Goal: Task Accomplishment & Management: Use online tool/utility

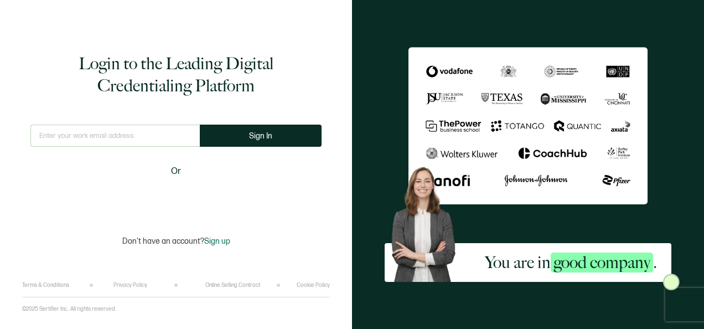
click at [147, 151] on div "This doesn't look like a valid email." at bounding box center [114, 141] width 169 height 32
click at [137, 147] on div "This doesn't look like a valid email." at bounding box center [114, 141] width 169 height 32
click at [125, 144] on input "text" at bounding box center [114, 136] width 169 height 22
type input "[PERSON_NAME][EMAIL_ADDRESS][PERSON_NAME][DOMAIN_NAME]"
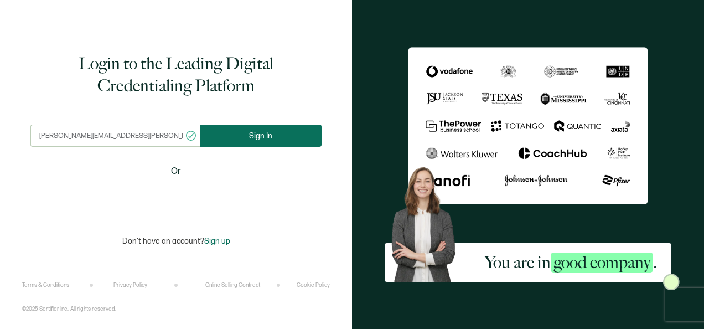
click at [234, 132] on button "Sign In" at bounding box center [261, 136] width 122 height 22
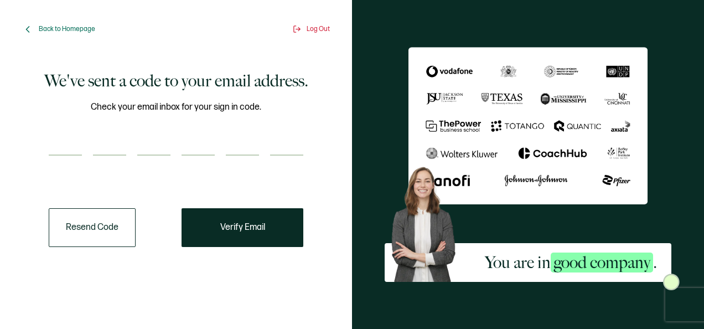
click at [76, 148] on input "number" at bounding box center [65, 144] width 33 height 22
click at [72, 141] on input "number" at bounding box center [65, 144] width 33 height 22
type input "6"
type input "9"
type input "7"
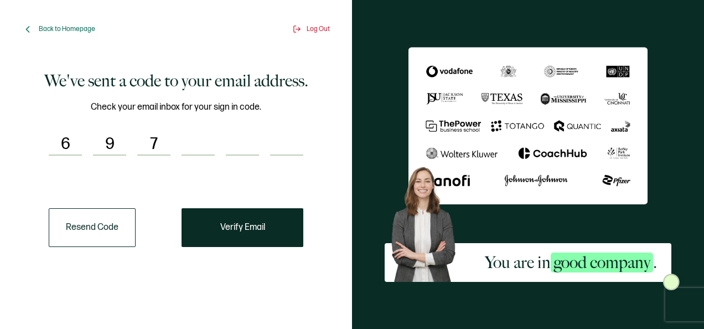
type input "3"
type input "8"
type input "7"
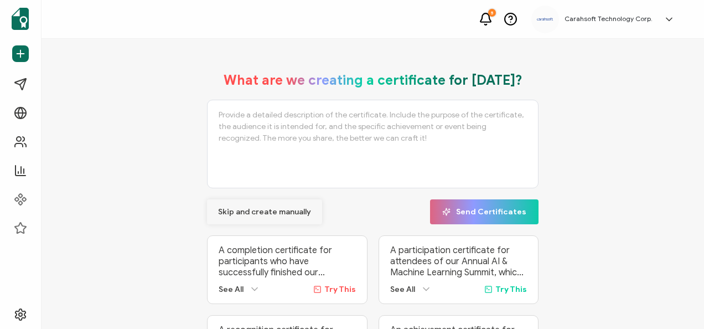
click at [236, 208] on span "Skip and create manually" at bounding box center [264, 212] width 93 height 8
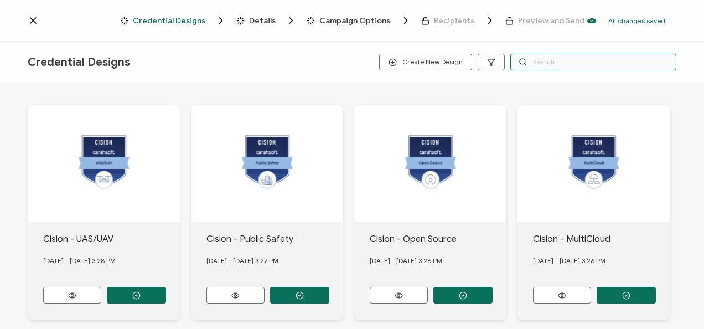
click at [542, 65] on input "text" at bounding box center [594, 62] width 166 height 17
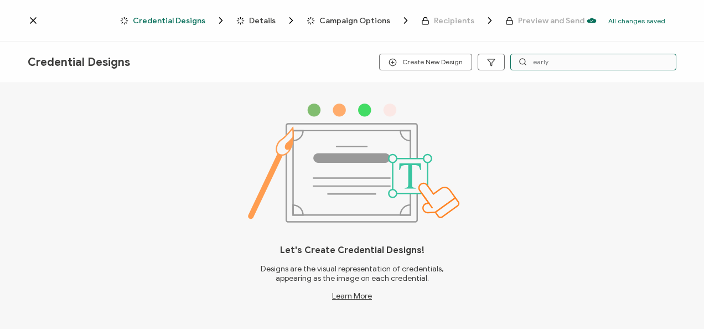
type input "early"
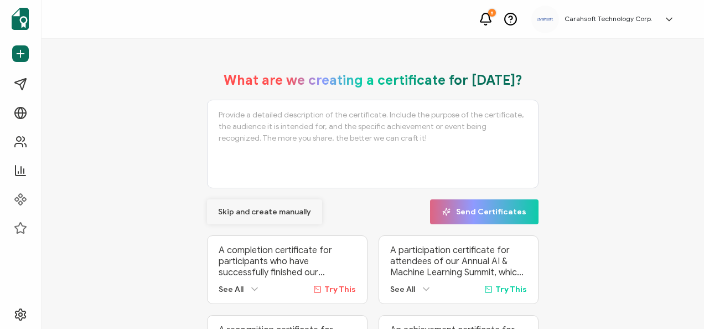
click at [288, 212] on span "Skip and create manually" at bounding box center [264, 212] width 93 height 8
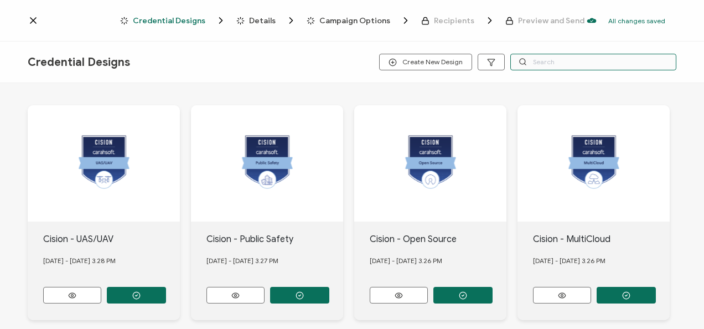
click at [533, 67] on input "text" at bounding box center [594, 62] width 166 height 17
type input "hackerone"
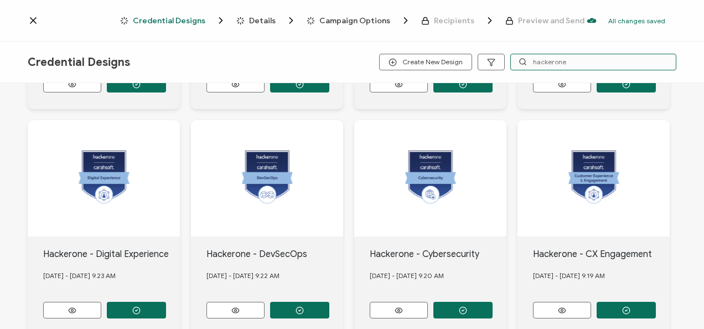
scroll to position [439, 0]
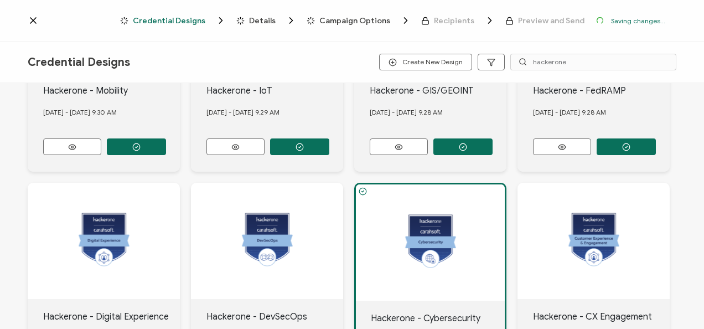
scroll to position [504, 0]
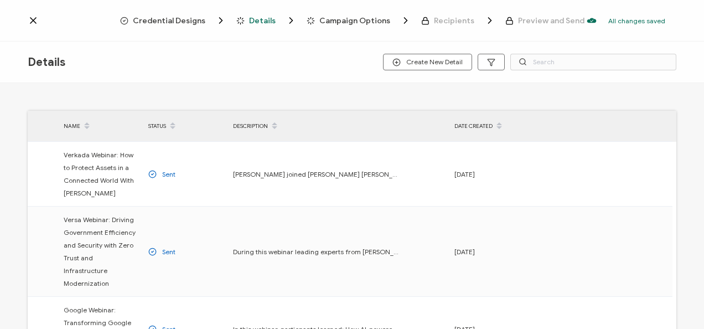
click at [188, 24] on span "Credential Designs" at bounding box center [169, 21] width 73 height 8
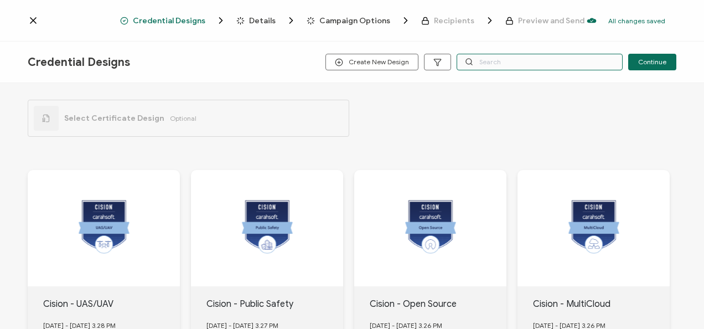
click at [529, 60] on input "text" at bounding box center [540, 62] width 166 height 17
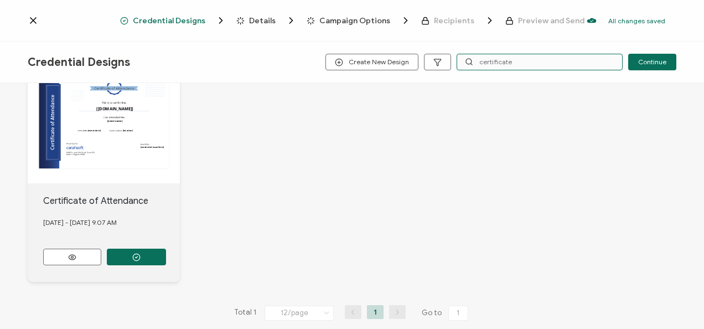
scroll to position [101, 0]
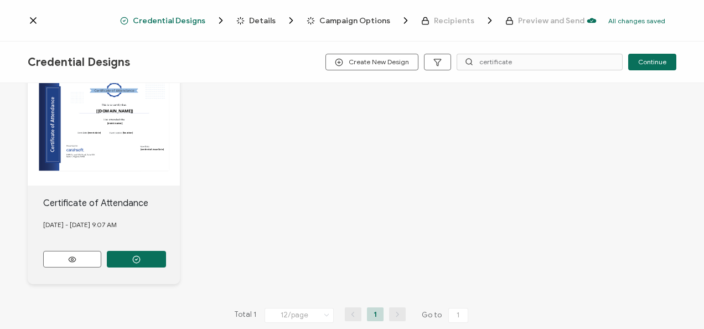
click at [523, 72] on div "Credential Designs Create New Design certificate Continue" at bounding box center [352, 63] width 704 height 42
click at [512, 69] on input "certificate" at bounding box center [540, 62] width 166 height 17
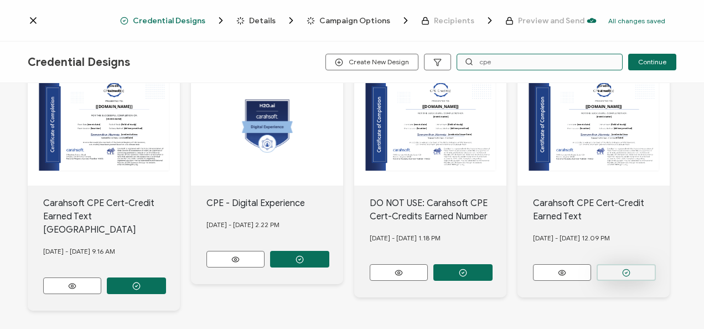
type input "cpe"
click at [140, 282] on circle "button" at bounding box center [136, 285] width 7 height 7
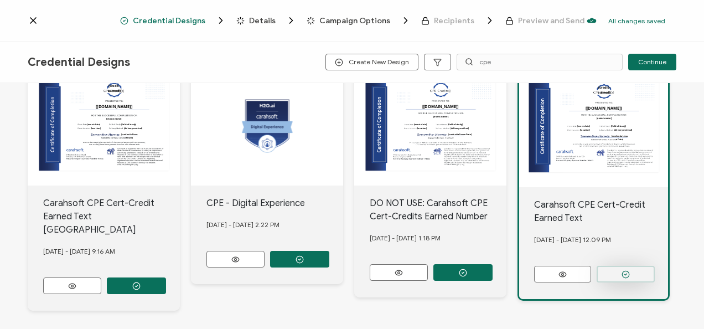
click at [636, 272] on button "button" at bounding box center [626, 274] width 58 height 17
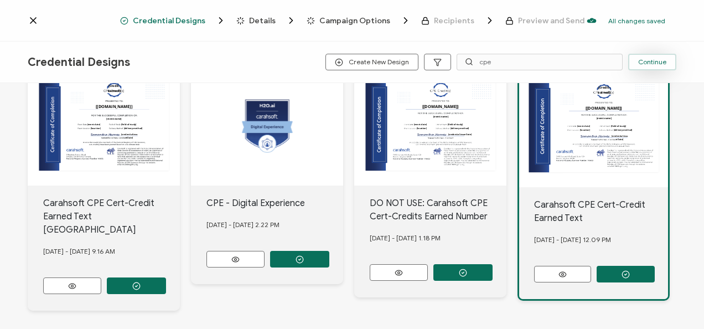
click at [639, 60] on span "Continue" at bounding box center [653, 62] width 28 height 7
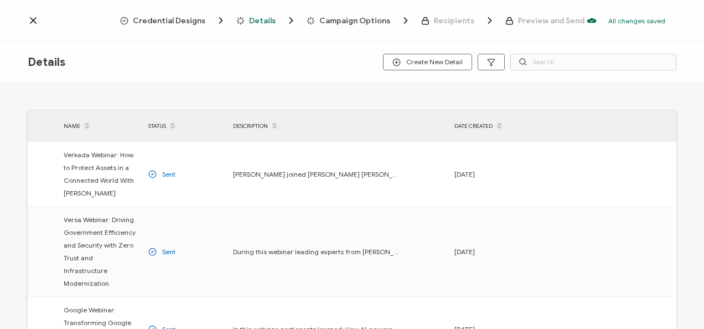
click at [608, 73] on div "Details Create New Detail" at bounding box center [352, 63] width 704 height 42
click at [578, 63] on input "text" at bounding box center [594, 62] width 166 height 17
click at [434, 63] on span "Create New Detail" at bounding box center [428, 62] width 70 height 8
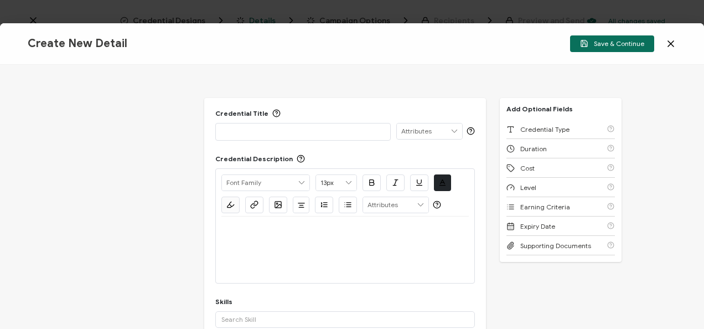
click at [241, 131] on p at bounding box center [303, 131] width 163 height 11
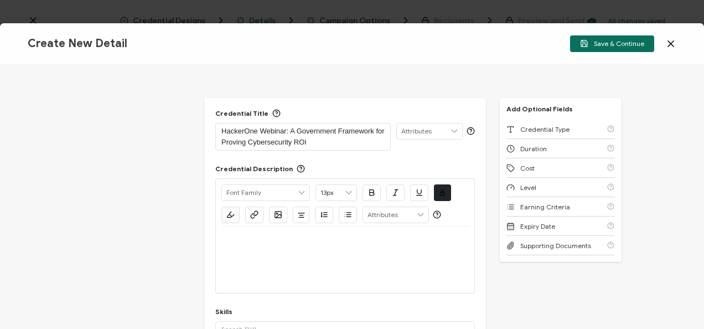
click at [288, 254] on div at bounding box center [346, 260] width 248 height 66
click at [312, 267] on div at bounding box center [346, 260] width 248 height 66
click at [287, 247] on div at bounding box center [346, 240] width 248 height 27
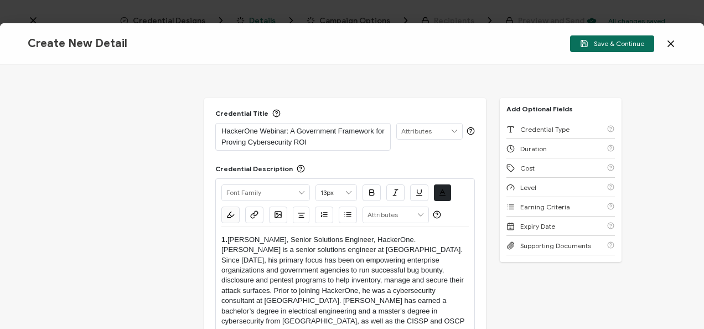
click at [228, 236] on strong "1." at bounding box center [225, 239] width 6 height 8
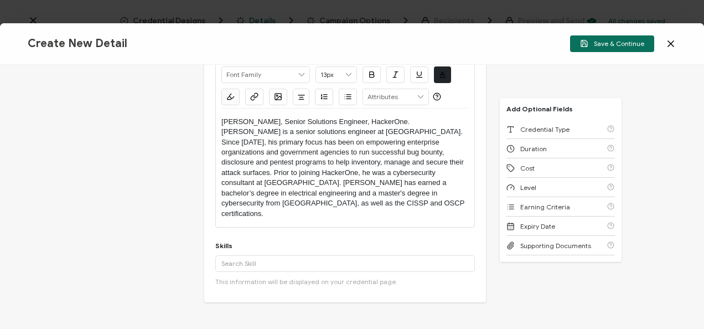
scroll to position [120, 0]
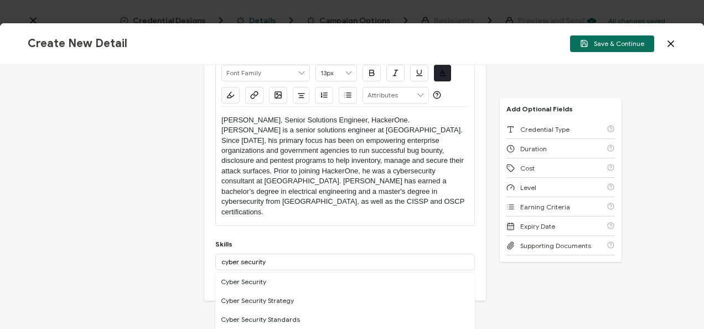
click at [285, 272] on div "Cyber Security" at bounding box center [345, 281] width 260 height 19
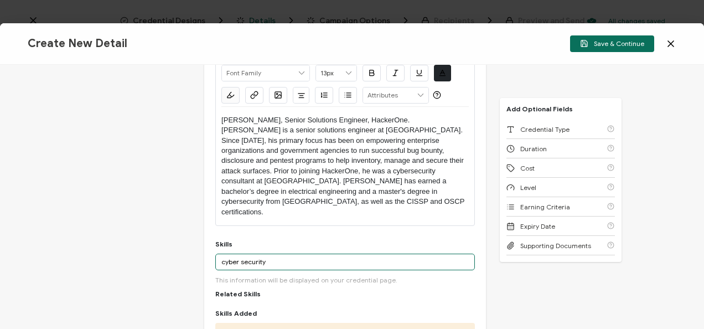
drag, startPoint x: 287, startPoint y: 245, endPoint x: 187, endPoint y: 223, distance: 102.7
click at [187, 223] on div "Credential Title HackerOne Webinar: A Government Framework for Proving Cybersec…" at bounding box center [352, 197] width 704 height 264
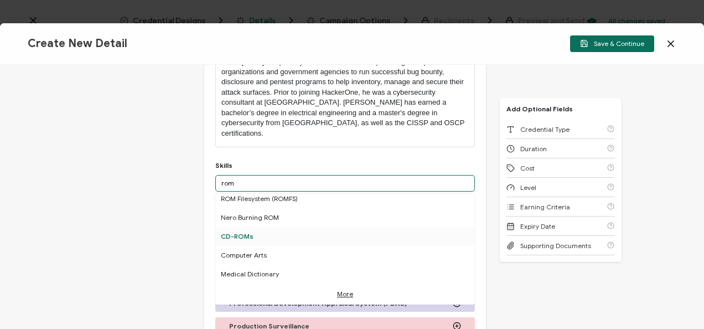
scroll to position [0, 0]
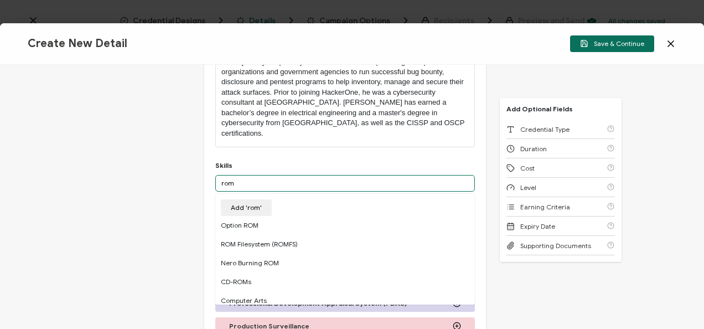
drag, startPoint x: 246, startPoint y: 159, endPoint x: 203, endPoint y: 148, distance: 44.6
click at [204, 148] on div "Credential Title HackerOne Webinar: A Government Framework for Proving Cybersec…" at bounding box center [345, 196] width 282 height 592
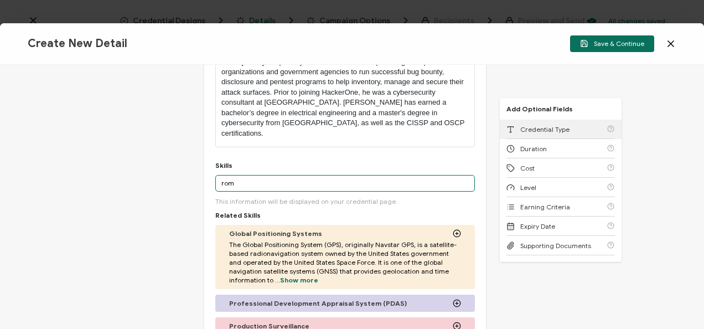
type input "rom"
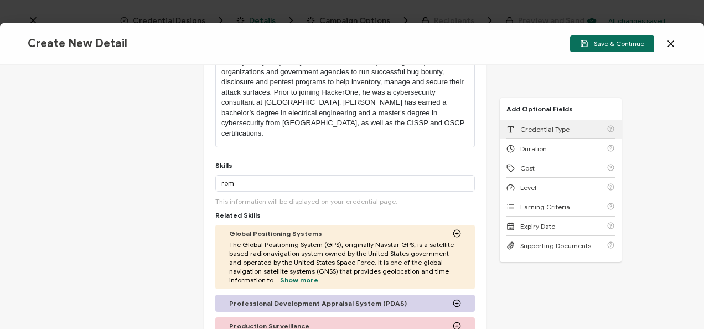
click at [560, 133] on div "Credential Type" at bounding box center [561, 129] width 109 height 19
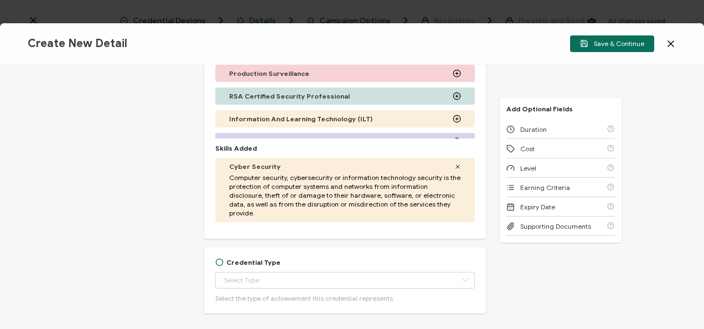
scroll to position [471, 0]
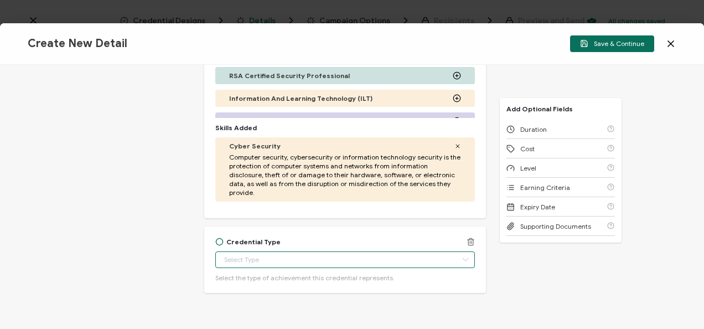
click at [250, 251] on input "text" at bounding box center [345, 259] width 260 height 17
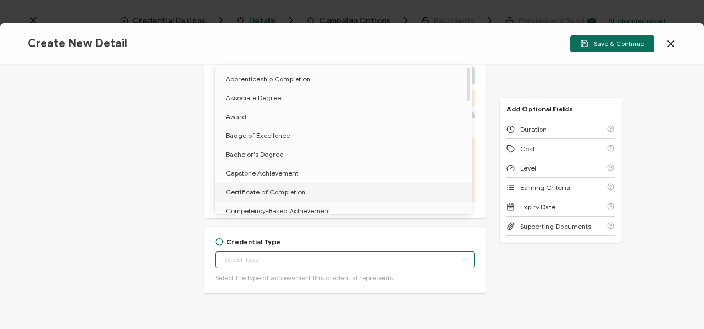
click at [265, 191] on span "Certificate of Completion" at bounding box center [266, 192] width 80 height 8
type input "Certificate of Completion"
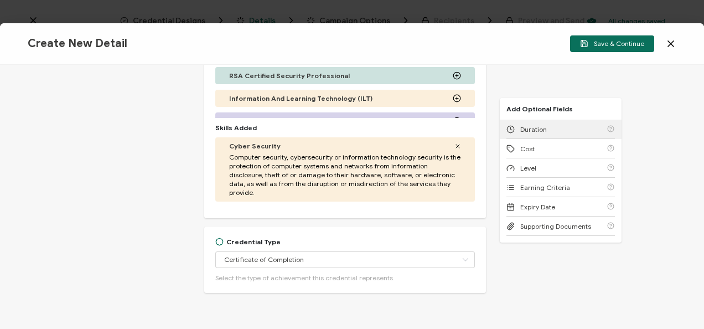
click at [521, 126] on span "Duration" at bounding box center [534, 129] width 27 height 8
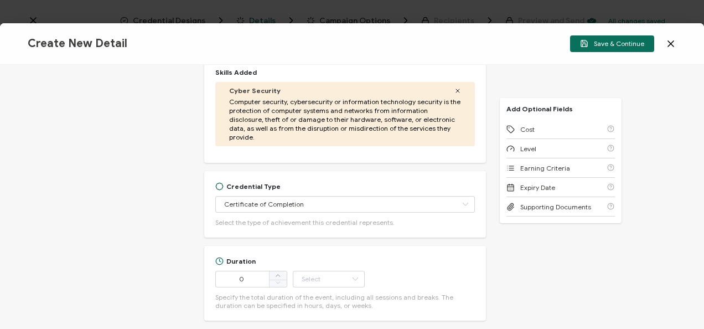
scroll to position [555, 0]
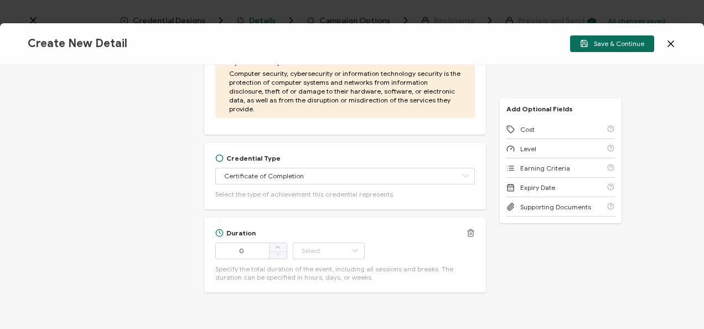
click at [243, 229] on div "Duration 0 Hour Day Week Month Year Minute Specify the total duration of the ev…" at bounding box center [345, 255] width 260 height 53
click at [254, 243] on input "0" at bounding box center [251, 251] width 72 height 17
type input "51"
click at [301, 243] on input "text" at bounding box center [329, 251] width 72 height 17
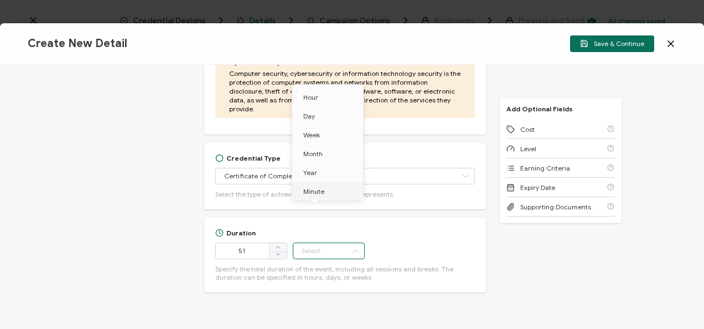
click at [307, 197] on li "Minute" at bounding box center [329, 191] width 75 height 19
type input "Minute"
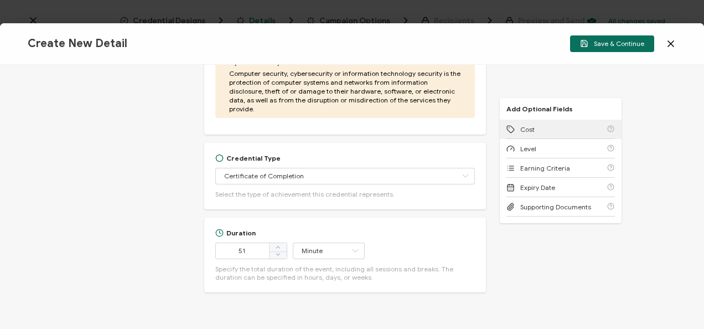
click at [514, 130] on div "Cost" at bounding box center [521, 129] width 28 height 8
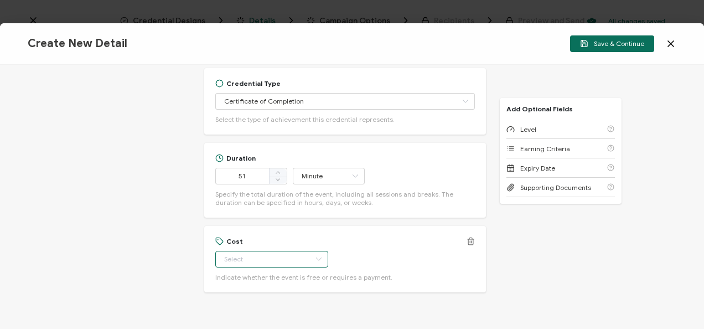
click at [236, 251] on input "text" at bounding box center [271, 259] width 113 height 17
click at [245, 258] on li "Free" at bounding box center [267, 257] width 104 height 19
type input "Free"
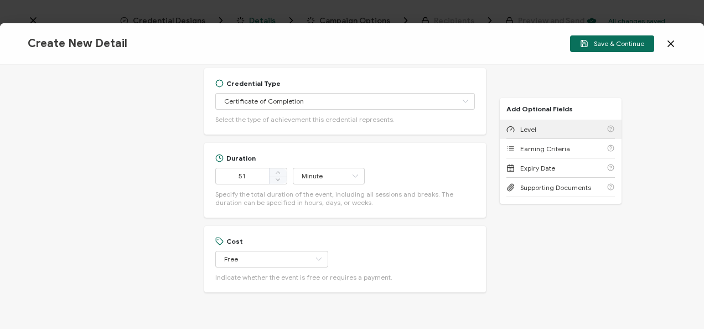
click at [513, 132] on div "Level" at bounding box center [522, 129] width 30 height 8
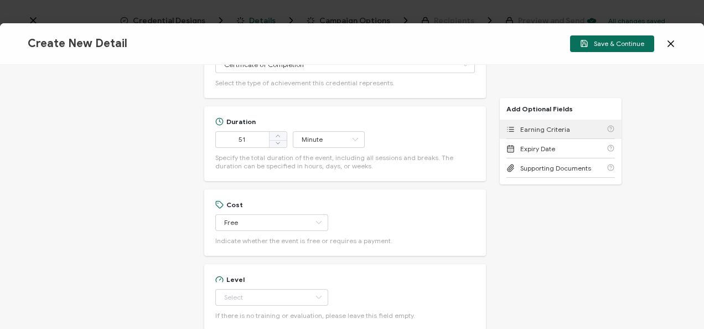
scroll to position [704, 0]
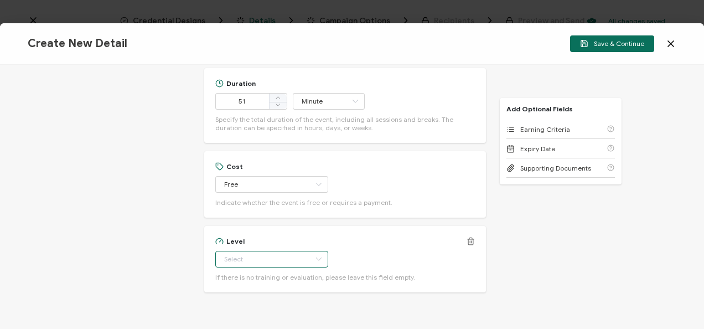
click at [267, 251] on input "text" at bounding box center [271, 259] width 113 height 17
click at [228, 130] on li "Beginner" at bounding box center [267, 124] width 104 height 19
type input "Beginner"
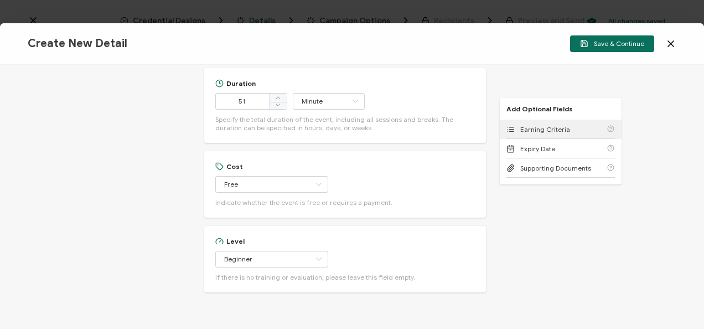
click at [549, 121] on div "Earning Criteria" at bounding box center [561, 129] width 109 height 19
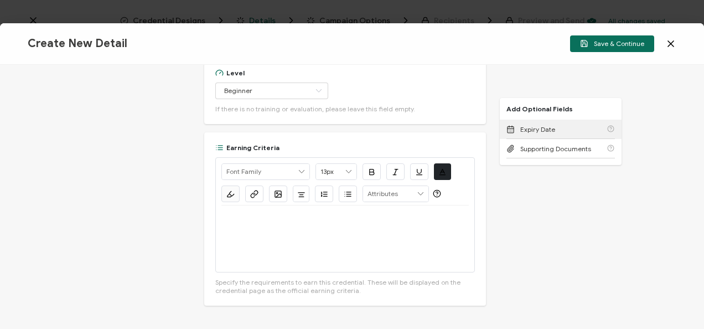
scroll to position [886, 0]
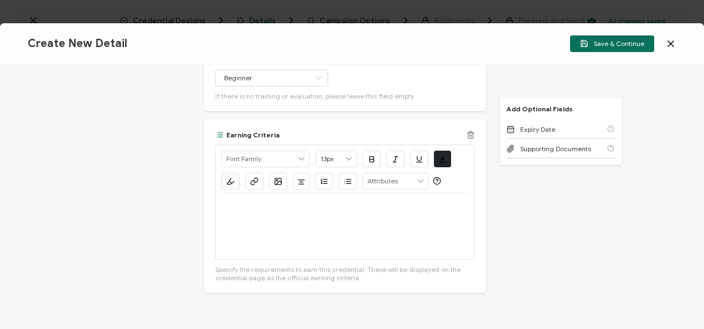
click at [247, 204] on div at bounding box center [346, 226] width 248 height 66
click at [267, 205] on div "Watch this on-demand webinar here." at bounding box center [346, 226] width 248 height 66
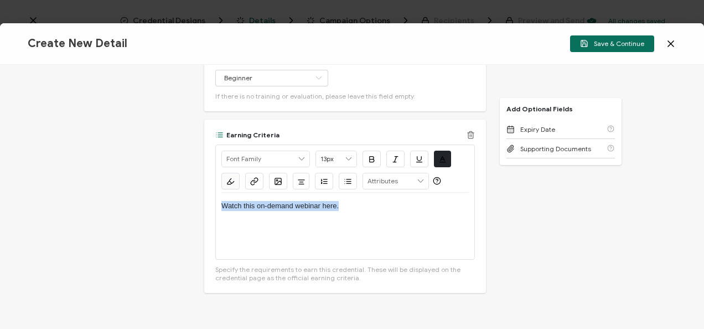
click at [252, 173] on button "button" at bounding box center [254, 181] width 18 height 17
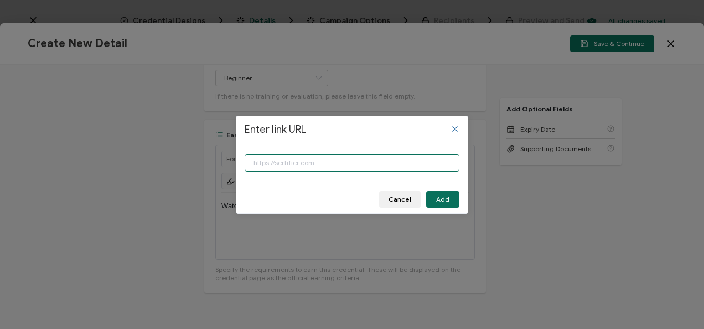
click at [266, 165] on input "Enter link URL" at bounding box center [352, 163] width 215 height 18
paste input "[URL][DOMAIN_NAME]"
type input "[URL][DOMAIN_NAME]"
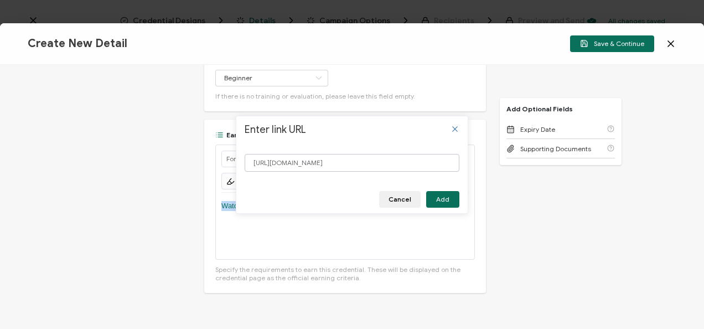
scroll to position [0, 0]
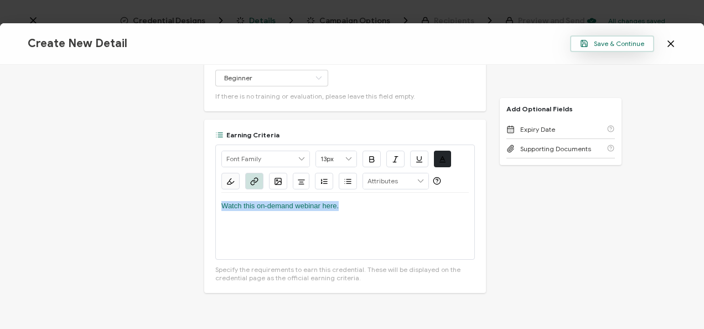
click at [625, 48] on button "Save & Continue" at bounding box center [612, 43] width 84 height 17
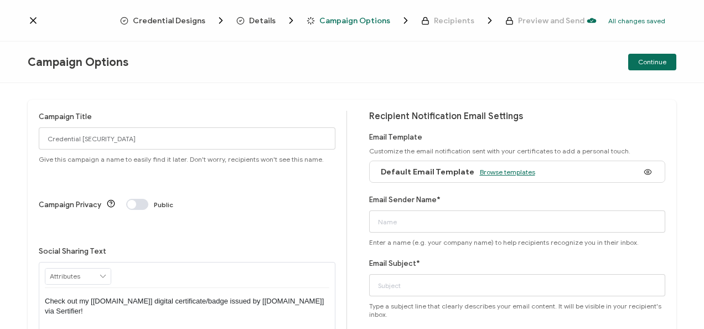
click at [513, 172] on span "Browse templates" at bounding box center [507, 172] width 55 height 8
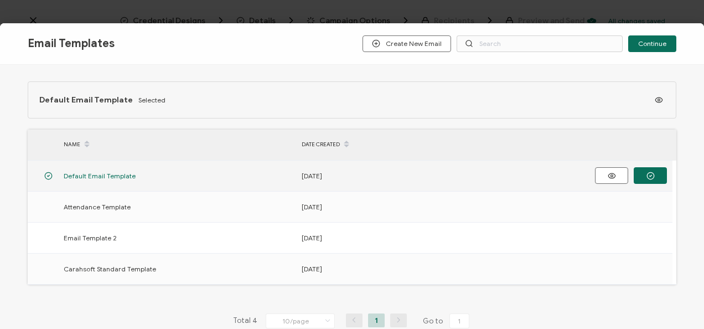
scroll to position [32, 0]
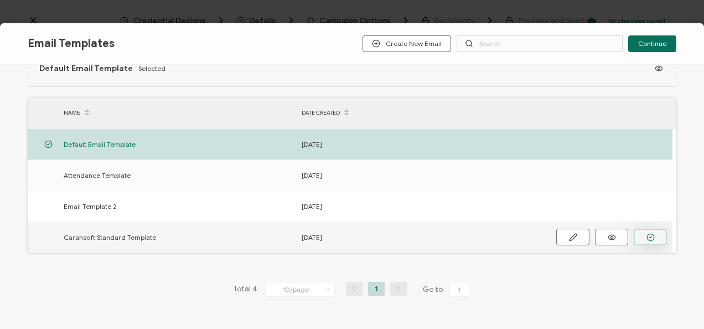
click at [0, 0] on circle "button" at bounding box center [0, 0] width 0 height 0
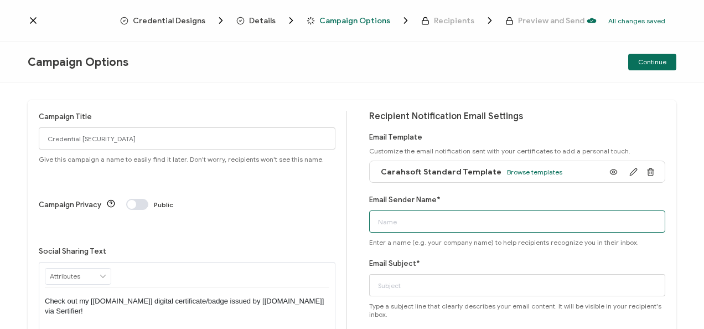
click at [630, 229] on input "Email Sender Name*" at bounding box center [517, 221] width 297 height 22
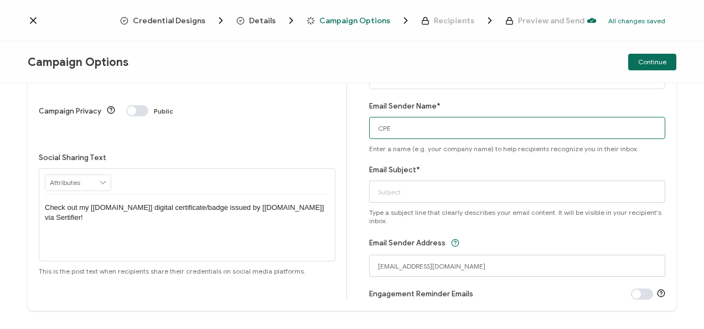
scroll to position [114, 0]
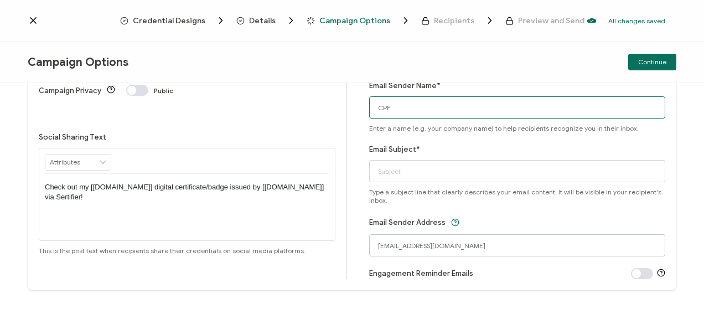
type input "CPE"
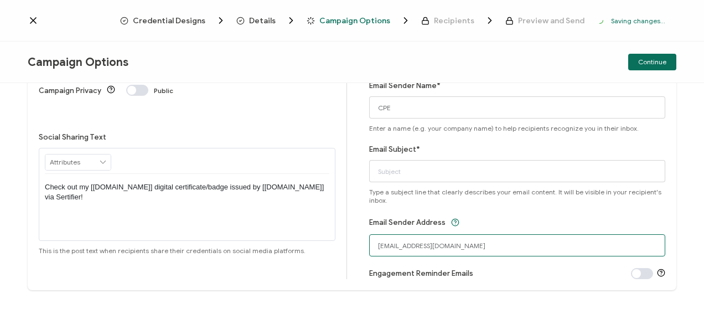
drag, startPoint x: 400, startPoint y: 246, endPoint x: 353, endPoint y: 239, distance: 47.0
click at [353, 239] on div "Campaign Title Credential 1483 Give this campaign a name to easily find it late…" at bounding box center [352, 138] width 649 height 305
click at [425, 243] on input "[EMAIL_ADDRESS][DOMAIN_NAME]" at bounding box center [517, 245] width 297 height 22
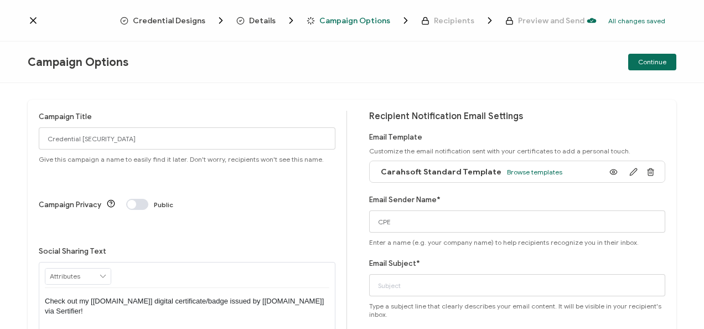
type input "[EMAIL_ADDRESS][DOMAIN_NAME]"
click at [97, 114] on div "Campaign Title Credential 1483 Give this campaign a name to easily find it late…" at bounding box center [187, 137] width 297 height 53
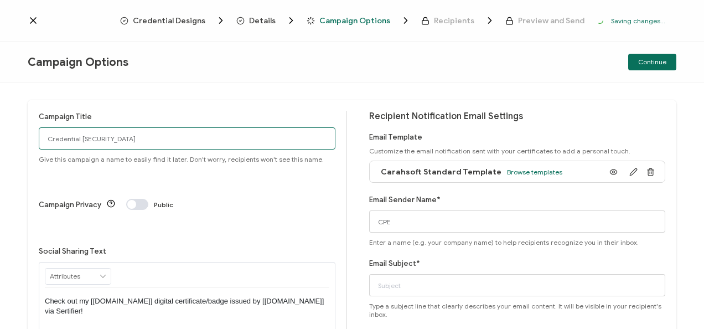
click at [101, 130] on input "Credential [SECURITY_DATA]" at bounding box center [187, 138] width 297 height 22
paste input "7-23-25_70429_HackerOne Webinar"
type input "7-23-25_70429_HackerOne Webinar"
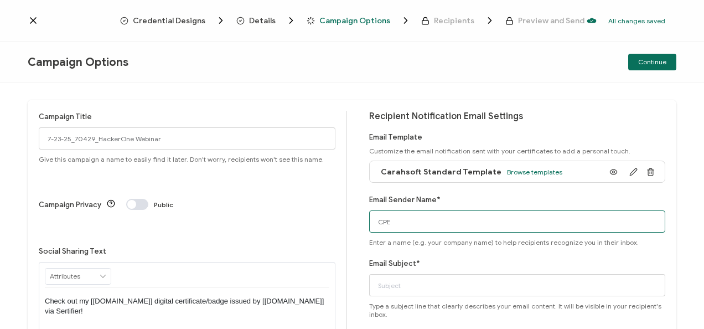
click at [405, 218] on input "CPE" at bounding box center [517, 221] width 297 height 22
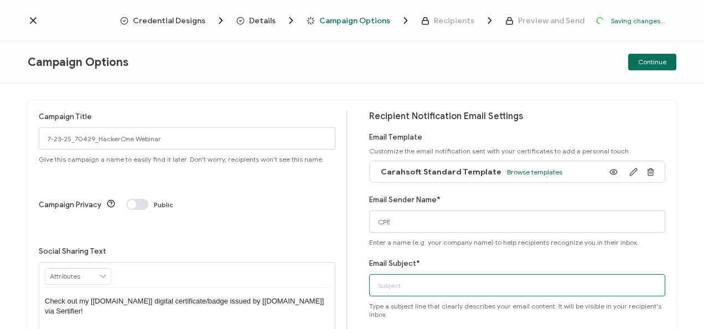
click at [393, 284] on input "Email Subject*" at bounding box center [517, 285] width 297 height 22
paste input "7-23-25_70429_HackerOne Webinar"
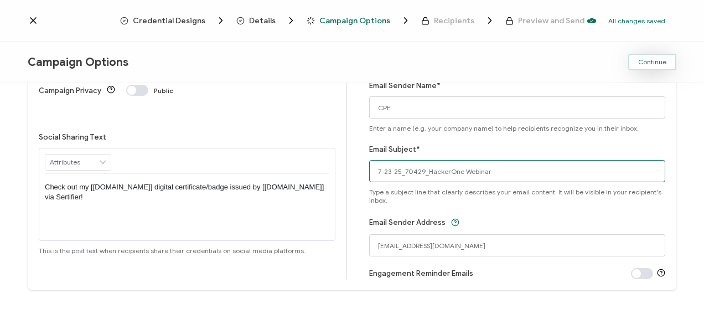
type input "7-23-25_70429_HackerOne Webinar"
click at [648, 64] on span "Continue" at bounding box center [653, 62] width 28 height 7
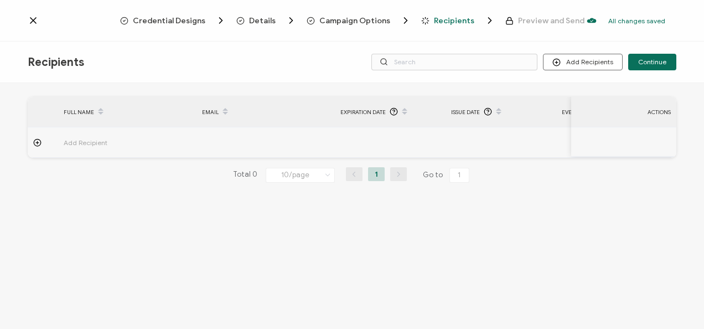
click at [579, 70] on div "Recipients Add Recipients Upload Recipients Import From Recipients Import From …" at bounding box center [352, 63] width 704 height 42
click at [567, 65] on button "Add Recipients" at bounding box center [583, 62] width 80 height 17
click at [568, 97] on li "Upload Recipients" at bounding box center [599, 92] width 104 height 18
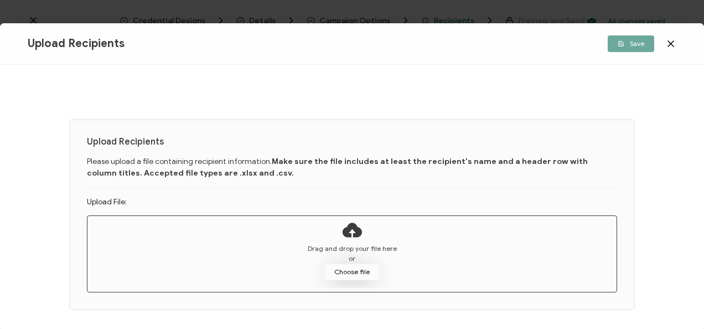
click at [360, 264] on button "Choose file" at bounding box center [352, 272] width 55 height 17
click at [337, 272] on button "Choose file" at bounding box center [352, 272] width 55 height 17
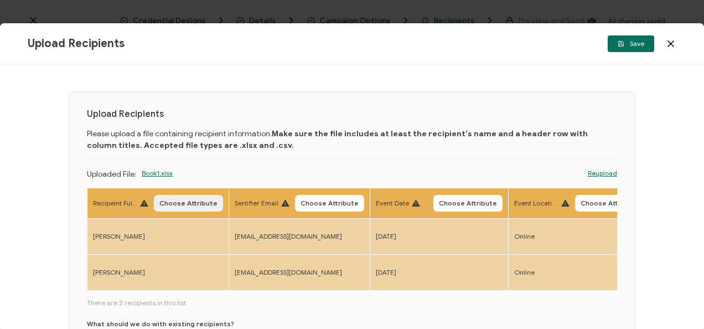
click at [203, 207] on button "Choose Attribute" at bounding box center [188, 203] width 69 height 17
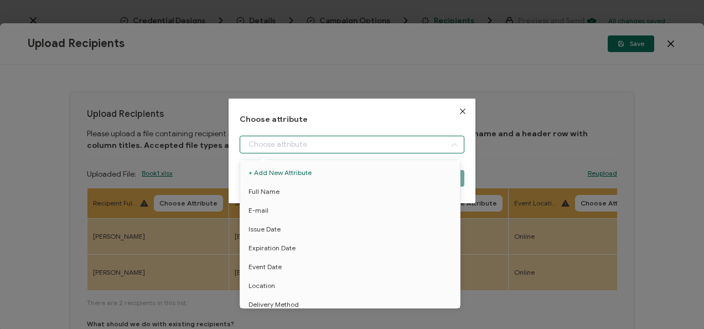
click at [261, 150] on input "dialog" at bounding box center [352, 145] width 224 height 18
drag, startPoint x: 280, startPoint y: 203, endPoint x: 277, endPoint y: 195, distance: 8.2
click at [277, 195] on ul "+ Add New Attribute Full Name E-mail Issue Date Expiration Date Event Date Loca…" at bounding box center [352, 276] width 224 height 233
click at [277, 195] on span "Full Name" at bounding box center [264, 191] width 31 height 19
type input "Full Name"
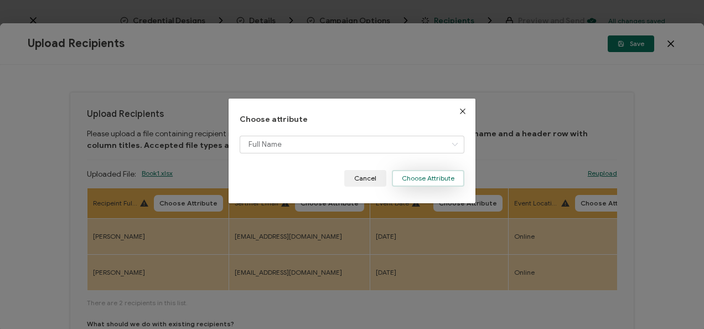
click at [406, 179] on button "Choose Attribute" at bounding box center [428, 178] width 73 height 17
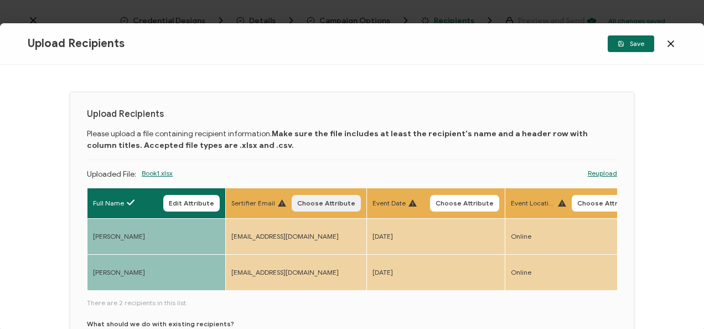
click at [325, 203] on span "Choose Attribute" at bounding box center [326, 203] width 58 height 7
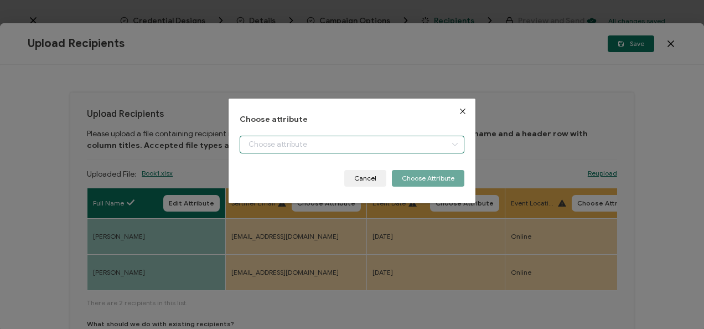
click at [367, 143] on input "dialog" at bounding box center [352, 145] width 224 height 18
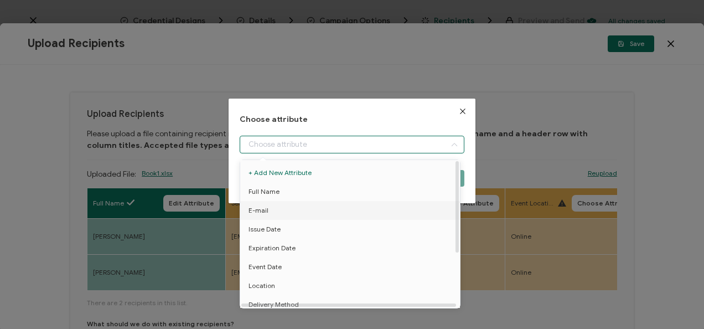
click at [316, 210] on li "E-mail" at bounding box center [352, 210] width 229 height 19
type input "E-mail"
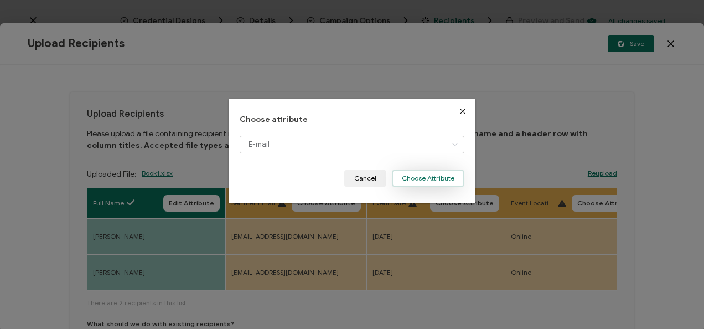
click at [405, 181] on button "Choose Attribute" at bounding box center [428, 178] width 73 height 17
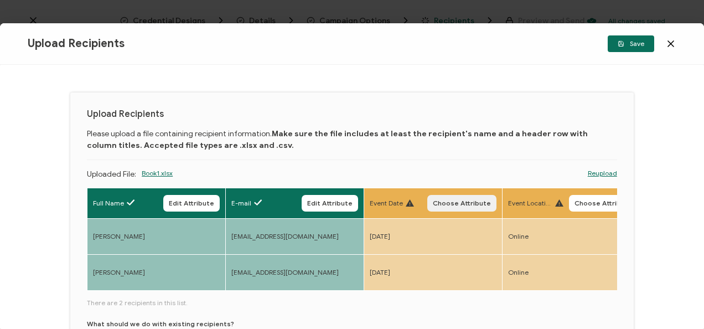
click at [485, 209] on button "Choose Attribute" at bounding box center [462, 203] width 69 height 17
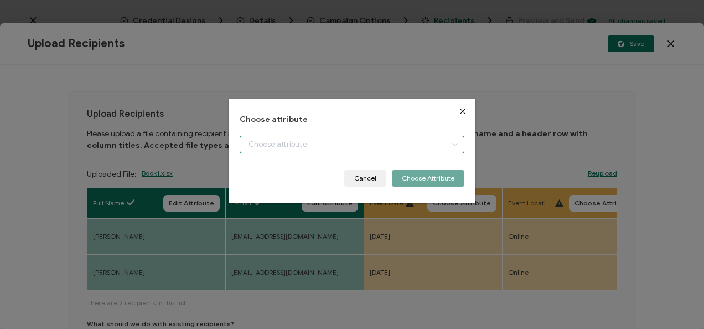
click at [421, 143] on input "dialog" at bounding box center [352, 145] width 224 height 18
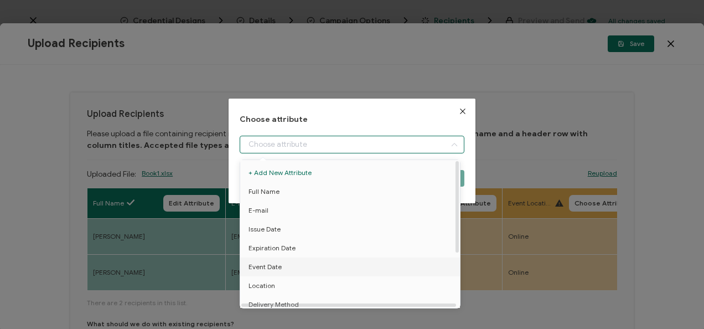
click at [356, 267] on li "Event Date" at bounding box center [352, 267] width 229 height 19
type input "Event Date"
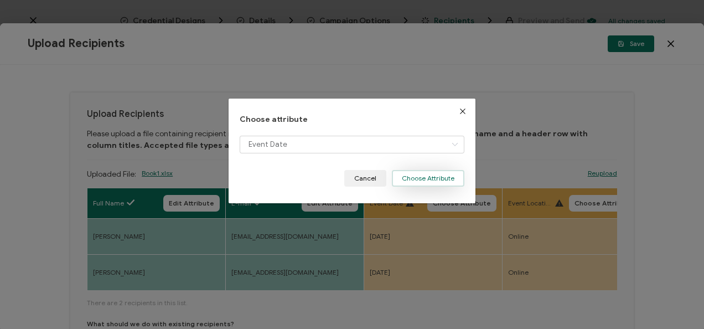
click at [415, 174] on button "Choose Attribute" at bounding box center [428, 178] width 73 height 17
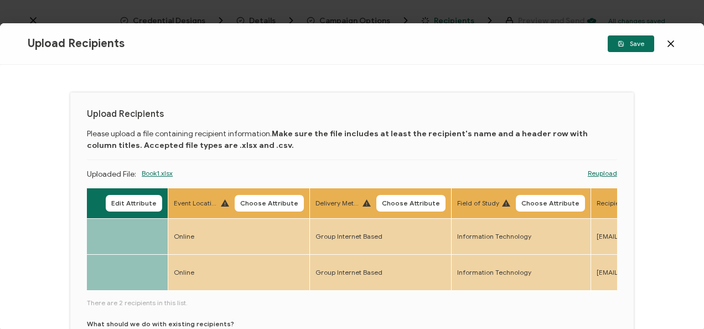
scroll to position [0, 339]
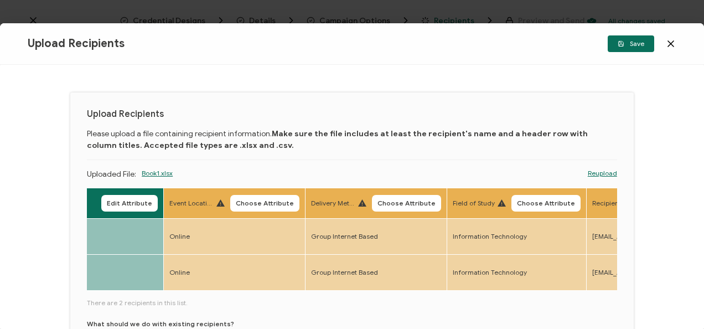
click at [272, 188] on th "Event Location Choose Attribute" at bounding box center [235, 203] width 142 height 30
click at [274, 202] on span "Choose Attribute" at bounding box center [265, 203] width 58 height 7
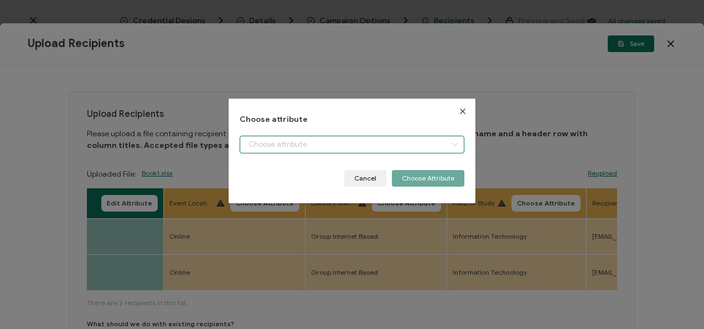
click at [280, 149] on input "dialog" at bounding box center [352, 145] width 224 height 18
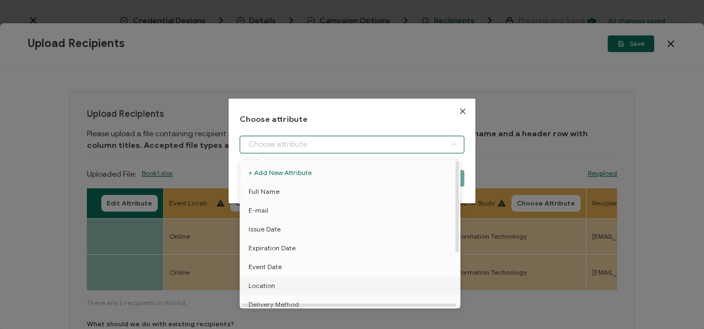
click at [278, 286] on li "Location" at bounding box center [352, 285] width 229 height 19
type input "Location"
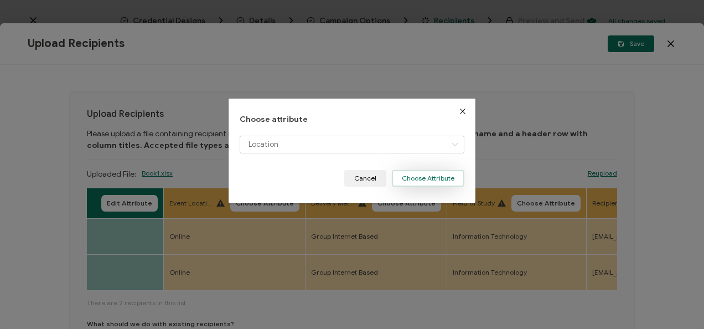
click at [416, 182] on button "Choose Attribute" at bounding box center [428, 178] width 73 height 17
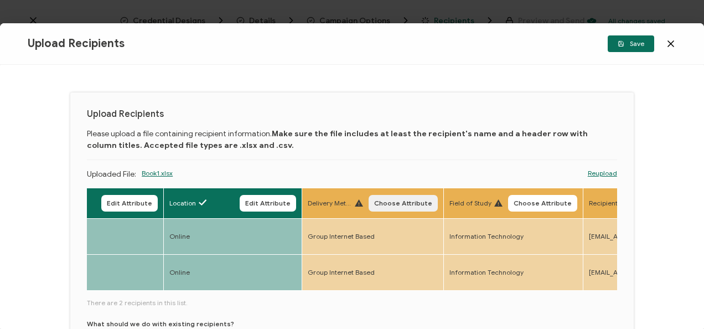
click at [421, 206] on span "Choose Attribute" at bounding box center [403, 203] width 58 height 7
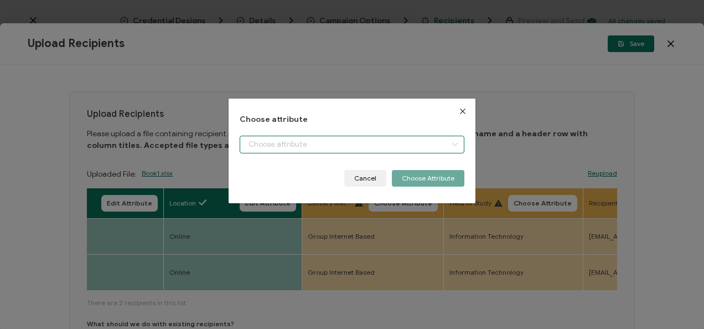
click at [395, 137] on input "dialog" at bounding box center [352, 145] width 224 height 18
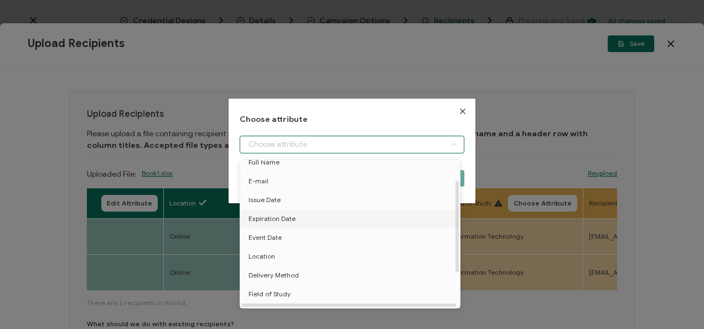
scroll to position [32, 0]
click at [357, 270] on li "Delivery Method" at bounding box center [352, 273] width 229 height 19
type input "Delivery Method"
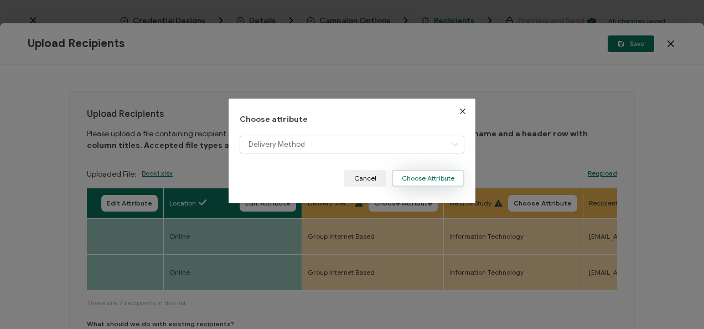
click at [422, 180] on button "Choose Attribute" at bounding box center [428, 178] width 73 height 17
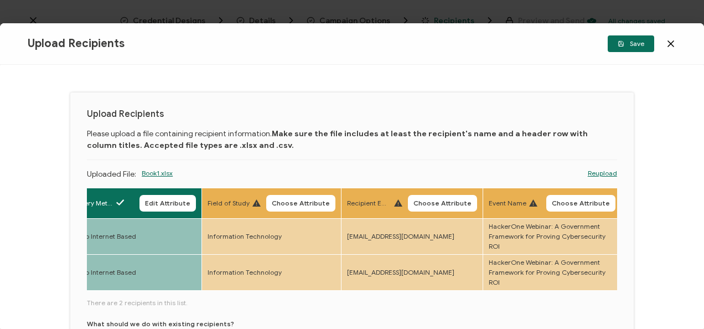
scroll to position [0, 576]
click at [304, 206] on span "Choose Attribute" at bounding box center [303, 203] width 58 height 7
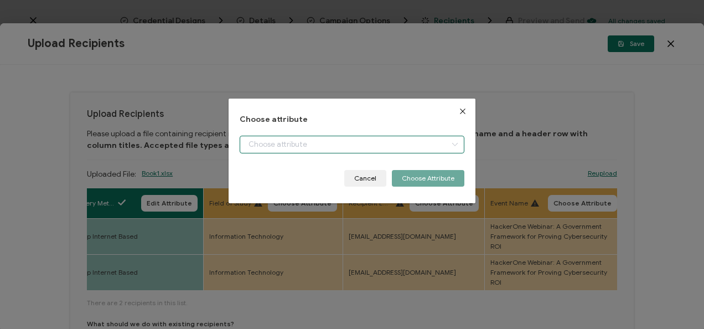
click at [328, 146] on input "dialog" at bounding box center [352, 145] width 224 height 18
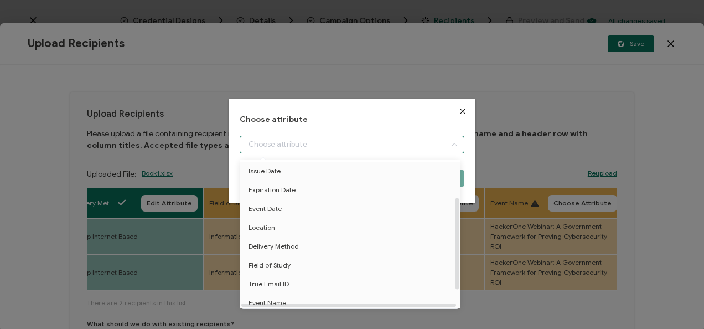
scroll to position [59, 0]
click at [325, 260] on li "Field of Study" at bounding box center [352, 264] width 229 height 19
type input "Field of Study"
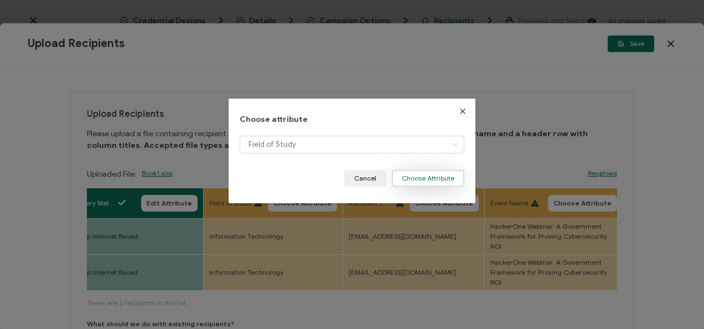
click at [416, 173] on button "Choose Attribute" at bounding box center [428, 178] width 73 height 17
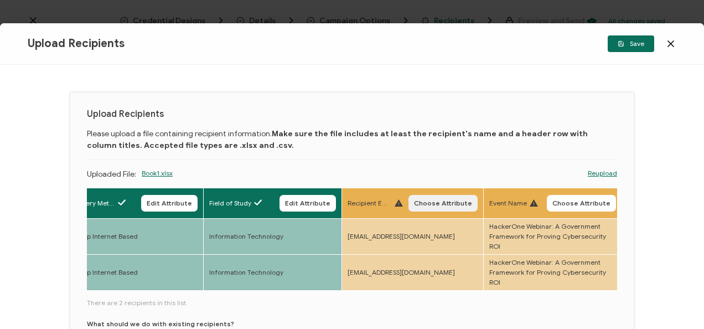
click at [438, 208] on button "Choose Attribute" at bounding box center [443, 203] width 69 height 17
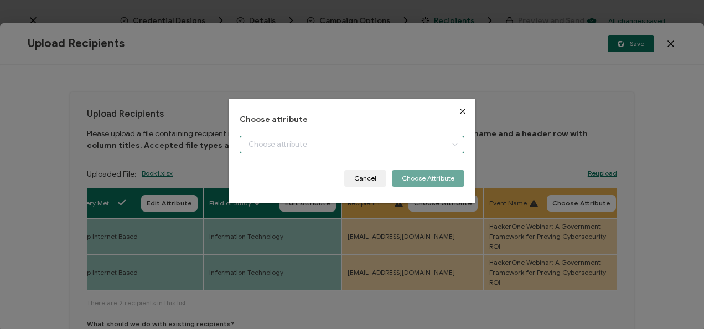
click at [400, 152] on input "dialog" at bounding box center [352, 145] width 224 height 18
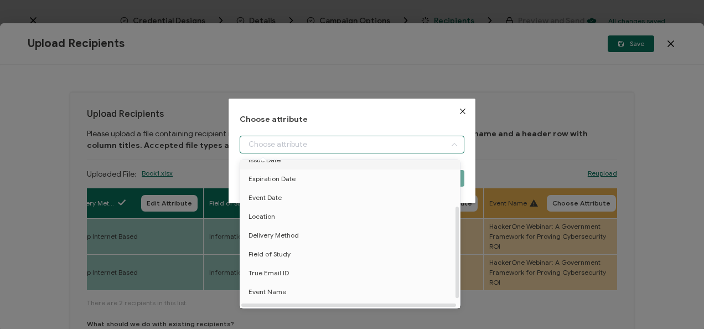
scroll to position [73, 0]
click at [326, 275] on li "True Email ID" at bounding box center [352, 269] width 229 height 19
type input "True Email ID"
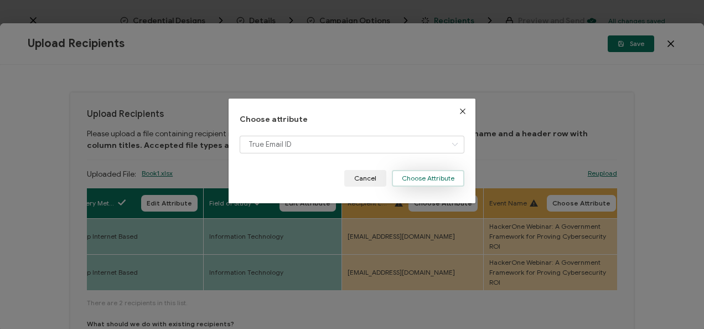
click at [437, 170] on button "Choose Attribute" at bounding box center [428, 178] width 73 height 17
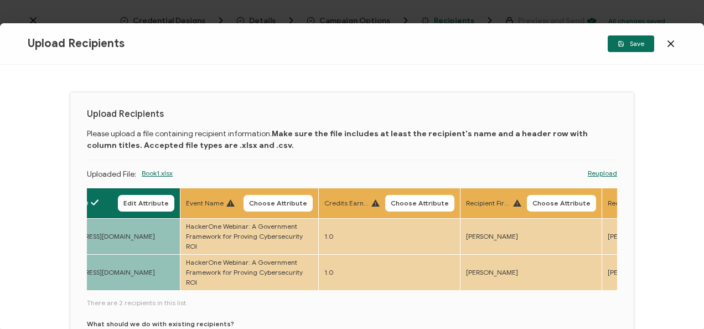
scroll to position [0, 877]
click at [289, 203] on span "Choose Attribute" at bounding box center [278, 203] width 58 height 7
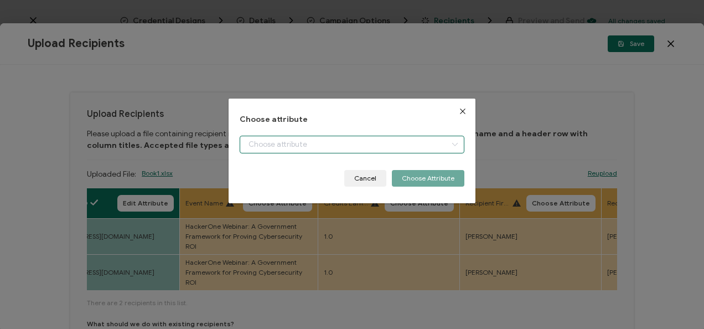
click at [319, 137] on input "dialog" at bounding box center [352, 145] width 224 height 18
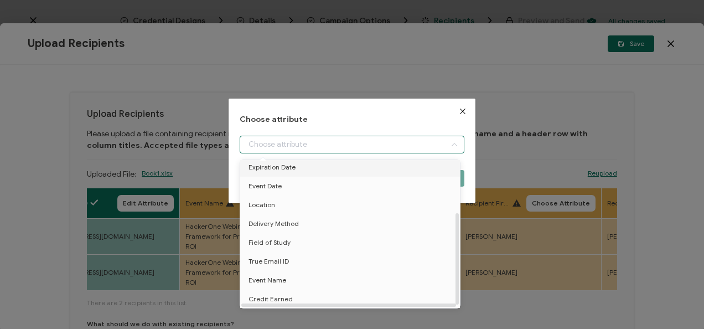
scroll to position [86, 0]
drag, startPoint x: 312, startPoint y: 287, endPoint x: 308, endPoint y: 276, distance: 11.6
click at [308, 276] on ul "+ Add New Attribute Full Name E-mail Issue Date Expiration Date Event Date Loca…" at bounding box center [352, 195] width 224 height 233
click at [308, 276] on li "Event Name" at bounding box center [352, 280] width 229 height 19
type input "Event Name"
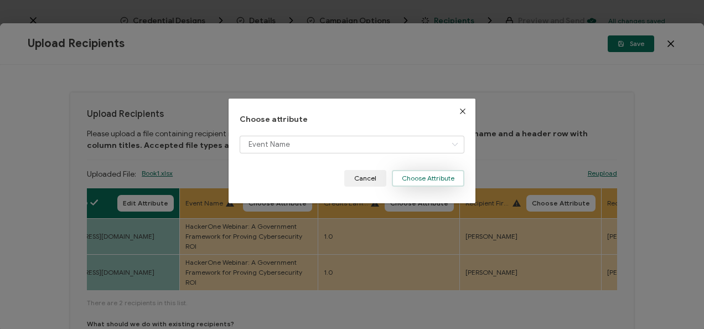
click at [413, 173] on button "Choose Attribute" at bounding box center [428, 178] width 73 height 17
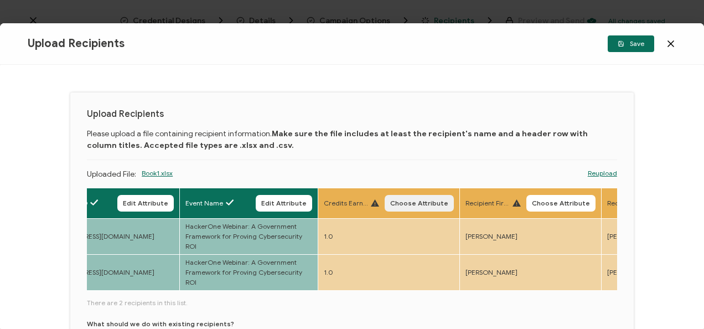
click at [419, 203] on span "Choose Attribute" at bounding box center [419, 203] width 58 height 7
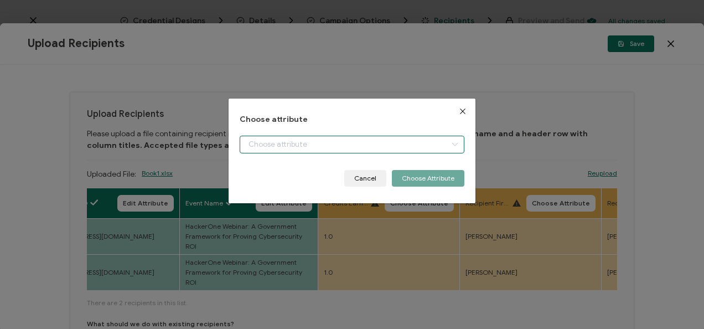
click at [383, 137] on input "dialog" at bounding box center [352, 145] width 224 height 18
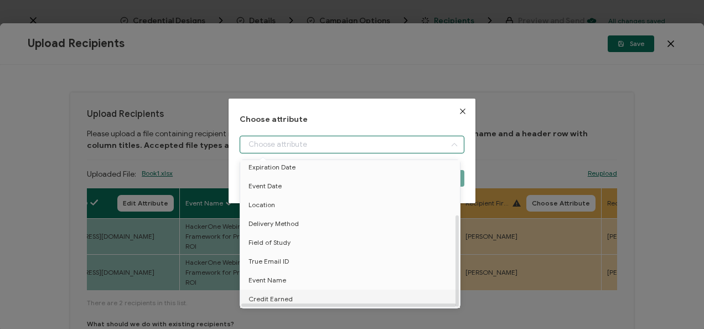
click at [346, 297] on li "Credit Earned" at bounding box center [352, 299] width 229 height 19
type input "Credit Earned"
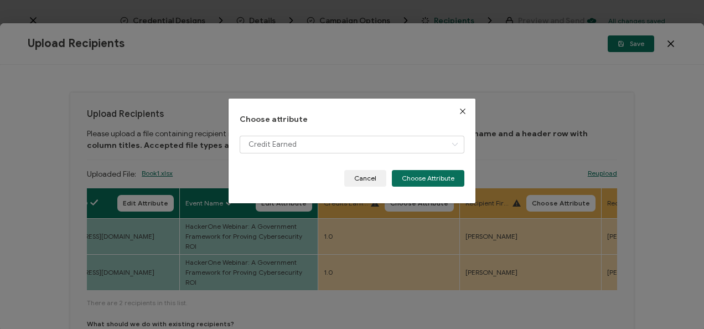
click at [433, 164] on div "Credit Earned" at bounding box center [352, 153] width 224 height 34
click at [431, 169] on div "Credit Earned" at bounding box center [352, 153] width 224 height 34
click at [431, 176] on button "Choose Attribute" at bounding box center [428, 178] width 73 height 17
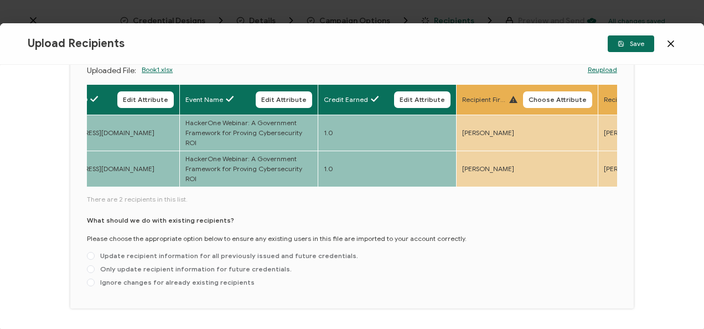
scroll to position [111, 0]
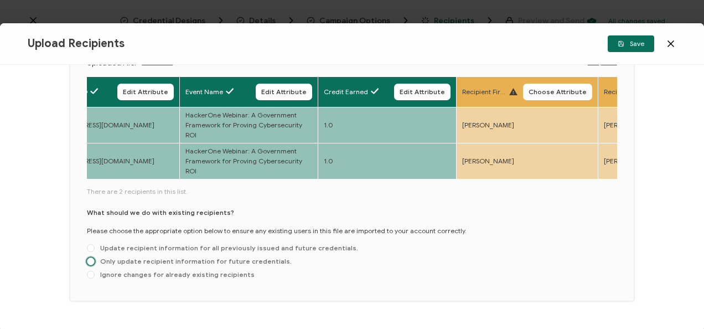
click at [119, 258] on label "Only update recipient information for future credentials." at bounding box center [189, 262] width 205 height 9
click at [95, 258] on input "Only update recipient information for future credentials." at bounding box center [91, 262] width 8 height 9
radio input "true"
click at [640, 42] on span "Save" at bounding box center [631, 43] width 27 height 7
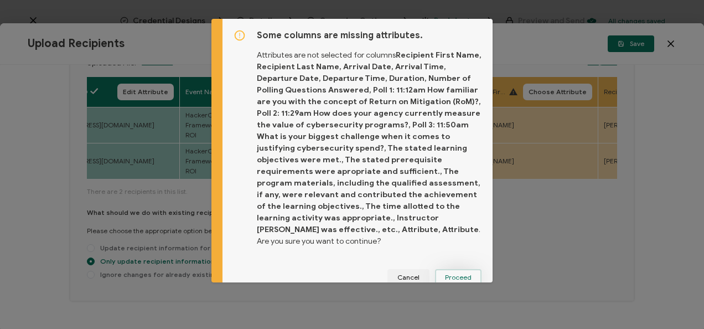
click at [451, 274] on span "Proceed" at bounding box center [458, 277] width 27 height 7
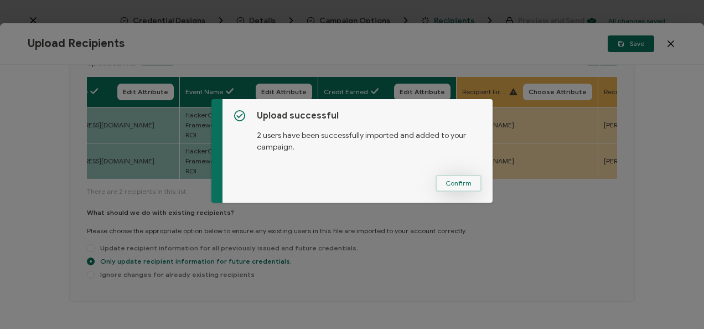
click at [451, 182] on span "Confirm" at bounding box center [459, 183] width 26 height 7
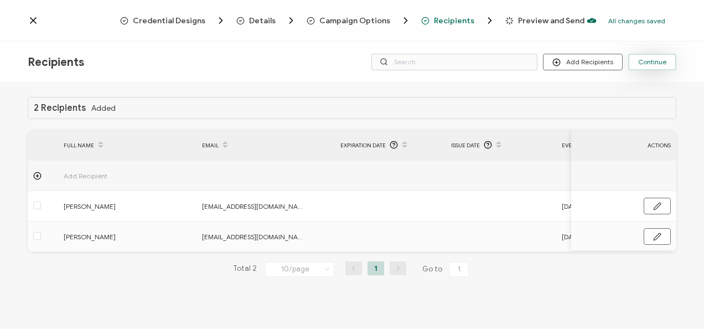
click at [638, 65] on button "Continue" at bounding box center [653, 62] width 48 height 17
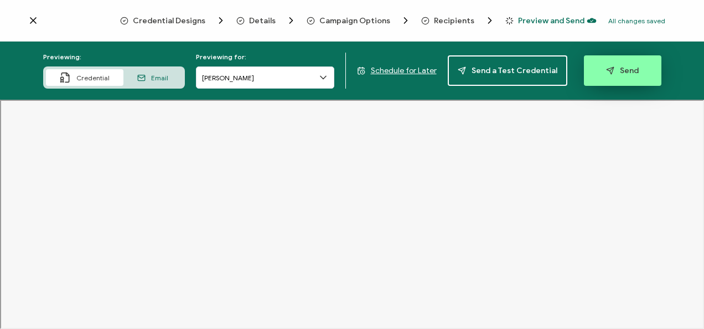
click at [622, 76] on button "Send" at bounding box center [623, 70] width 78 height 30
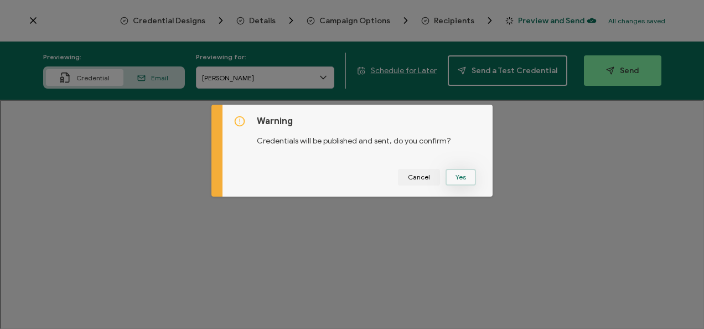
click at [449, 185] on button "Yes" at bounding box center [461, 177] width 30 height 17
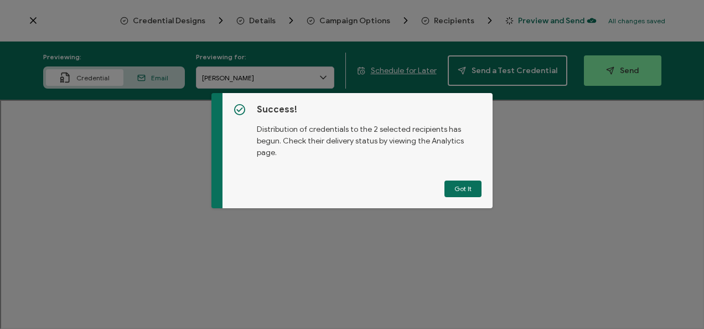
click at [449, 185] on button "Got It" at bounding box center [463, 189] width 37 height 17
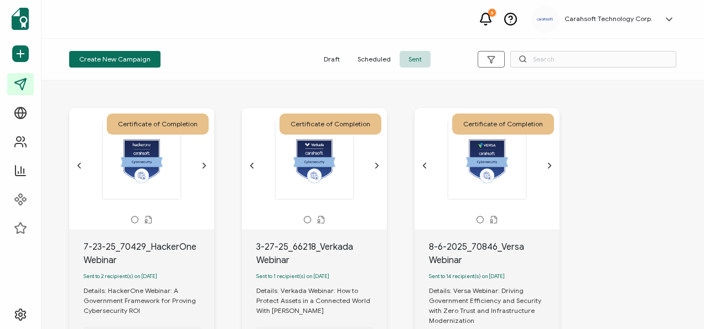
scroll to position [119, 0]
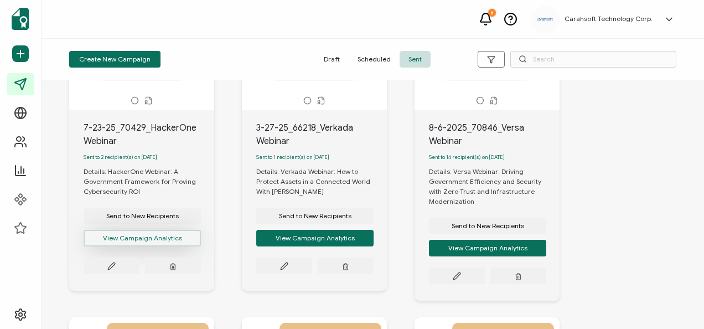
click at [163, 235] on button "View Campaign Analytics" at bounding box center [142, 238] width 117 height 17
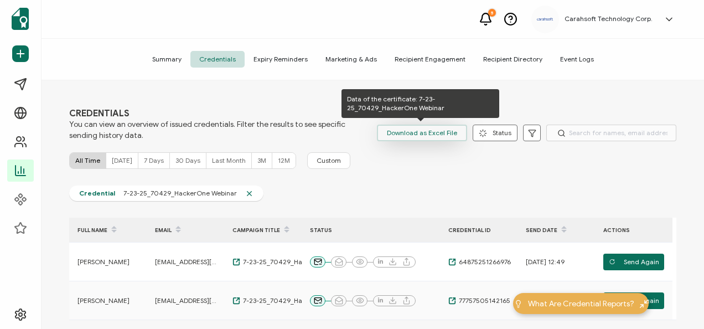
click at [435, 137] on span "Download as Excel File" at bounding box center [422, 133] width 70 height 17
